Goal: Obtain resource: Download file/media

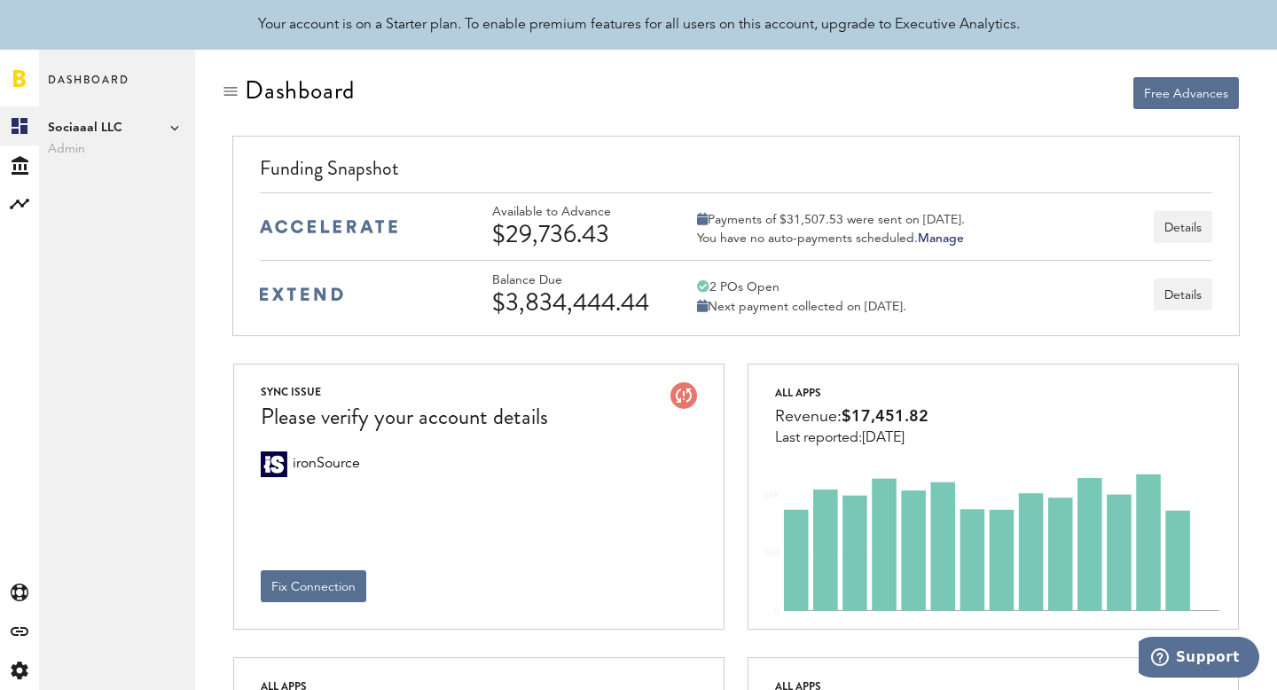
click at [147, 126] on span "Sociaaal LLC" at bounding box center [117, 127] width 138 height 21
click at [21, 165] on icon "Created with Sketch." at bounding box center [20, 165] width 17 height 19
click at [97, 208] on link "Daily Advance History" at bounding box center [117, 203] width 156 height 39
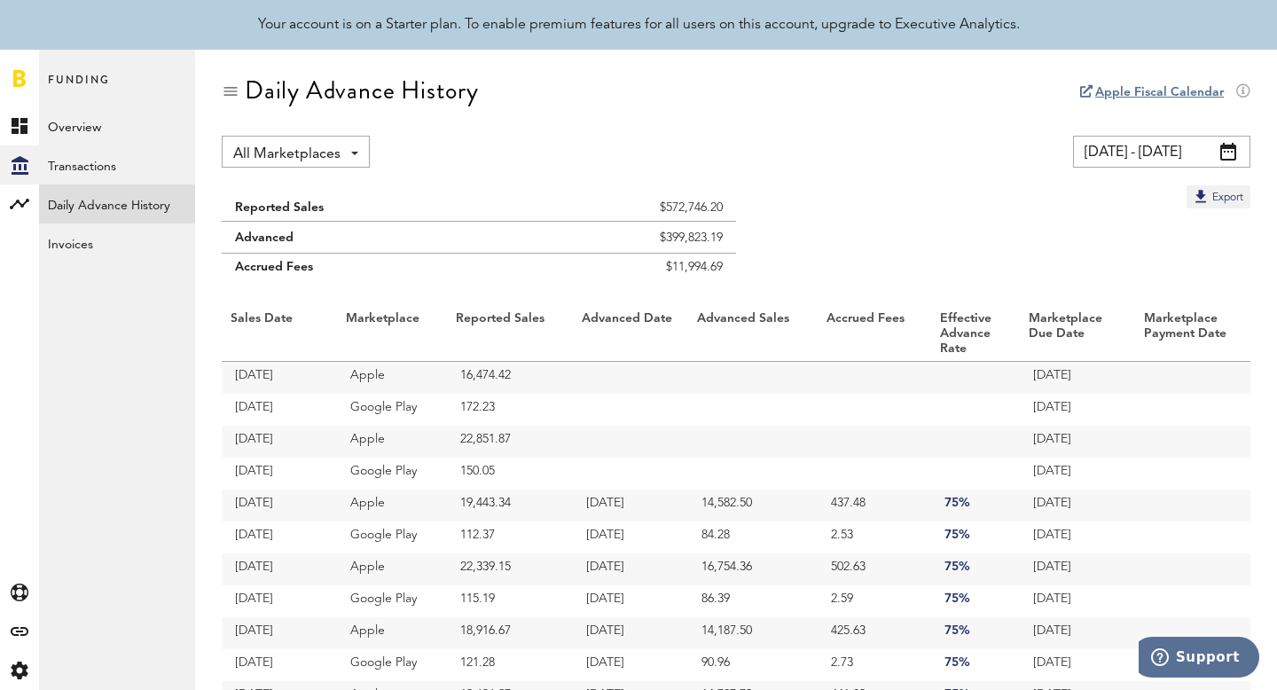
click at [1203, 160] on input "[DATE] - [DATE]" at bounding box center [1161, 152] width 177 height 32
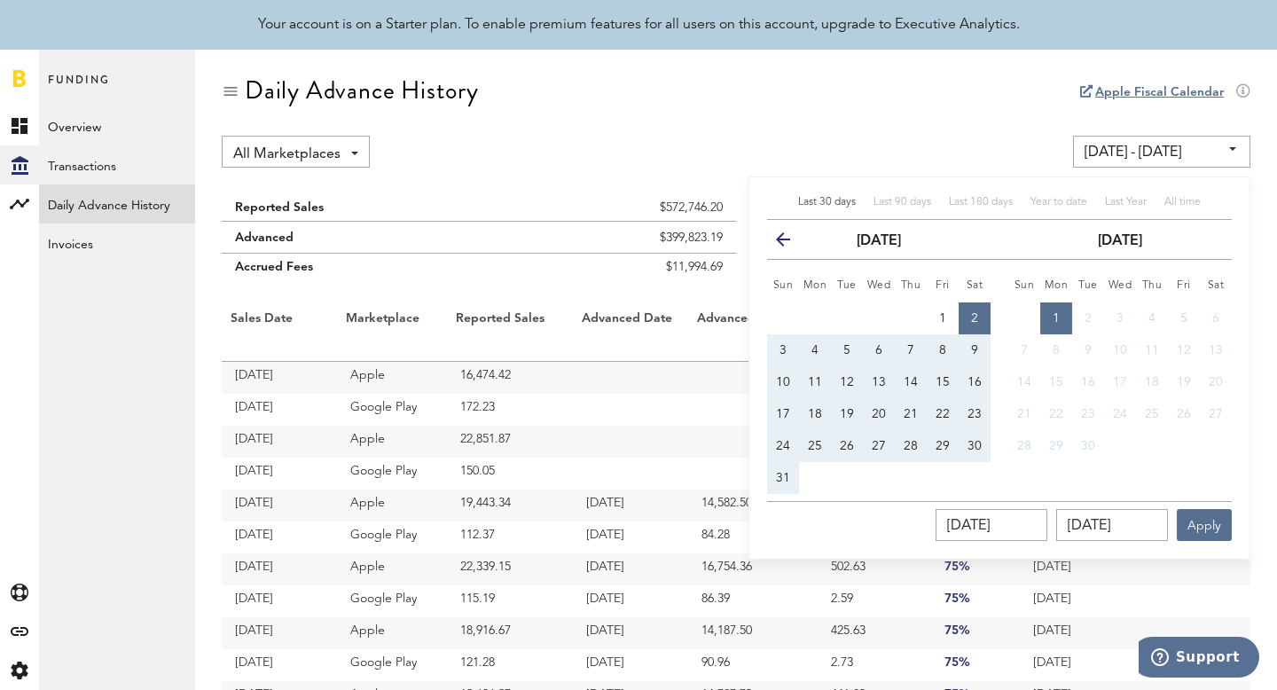
click at [1203, 160] on input "[DATE] - [DATE]" at bounding box center [1161, 152] width 177 height 32
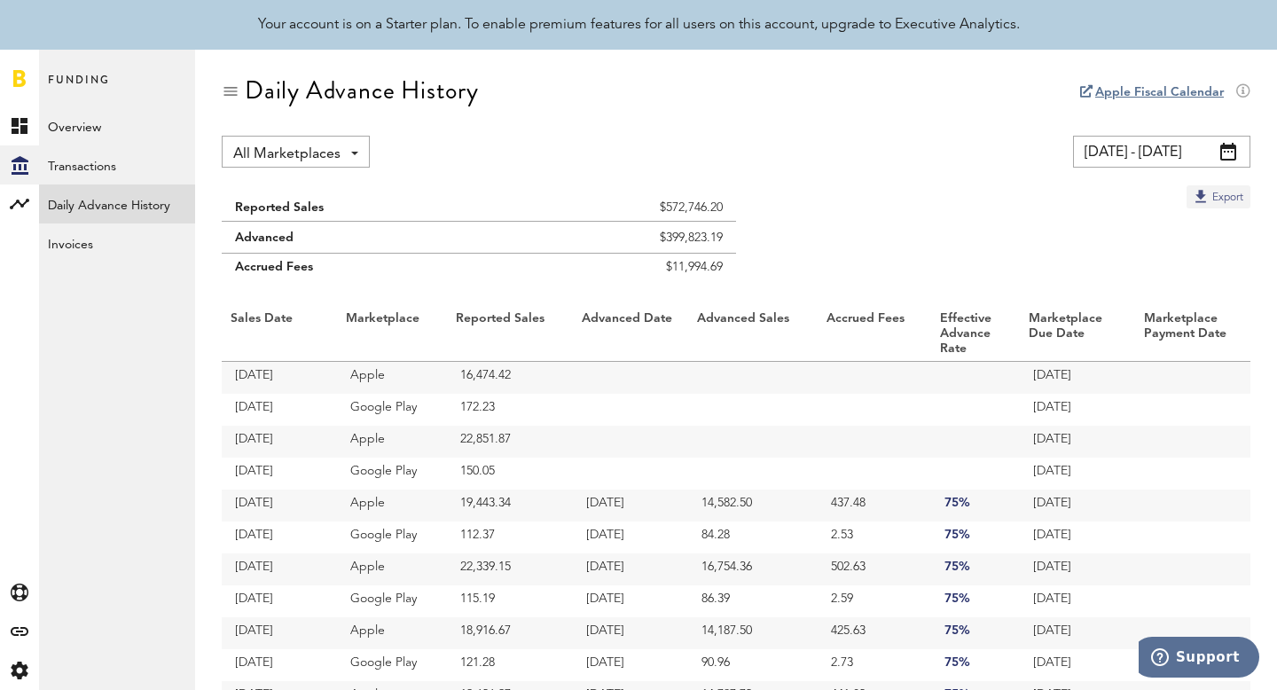
click at [1221, 194] on button "Export" at bounding box center [1218, 196] width 64 height 23
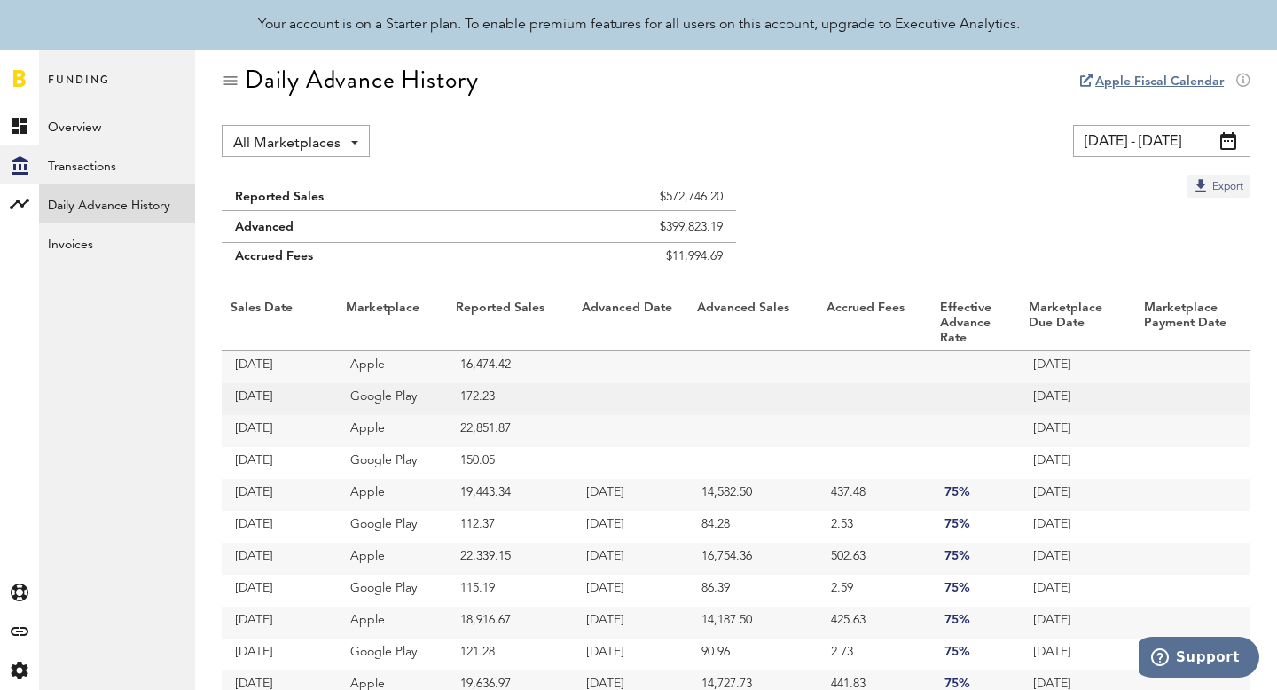
scroll to position [13, 0]
